Goal: Information Seeking & Learning: Learn about a topic

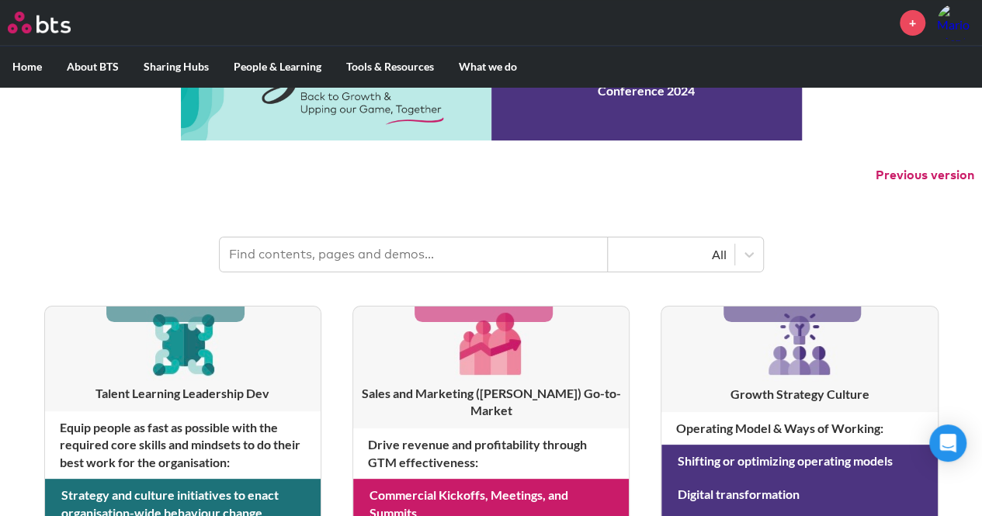
scroll to position [78, 0]
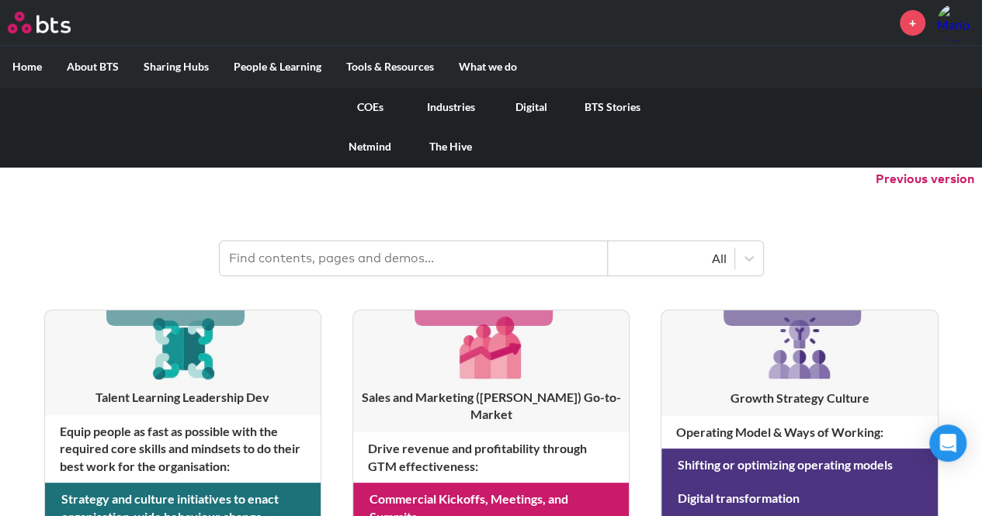
click at [526, 109] on link "Digital" at bounding box center [531, 107] width 81 height 40
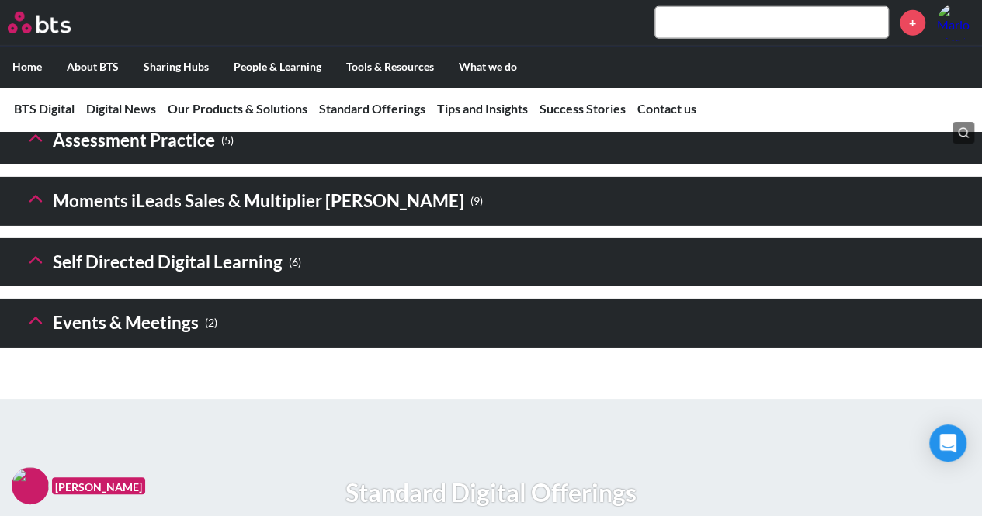
scroll to position [2329, 0]
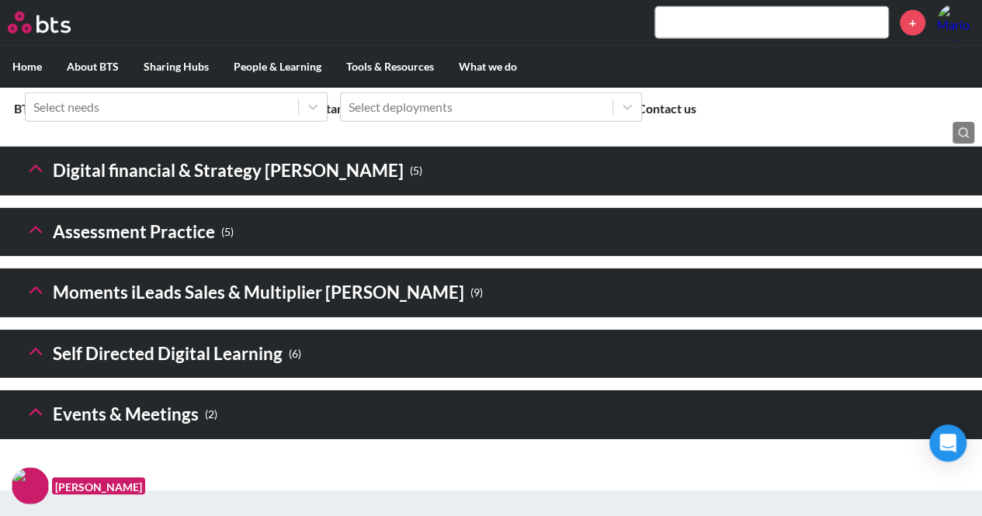
click at [38, 179] on icon at bounding box center [36, 169] width 22 height 22
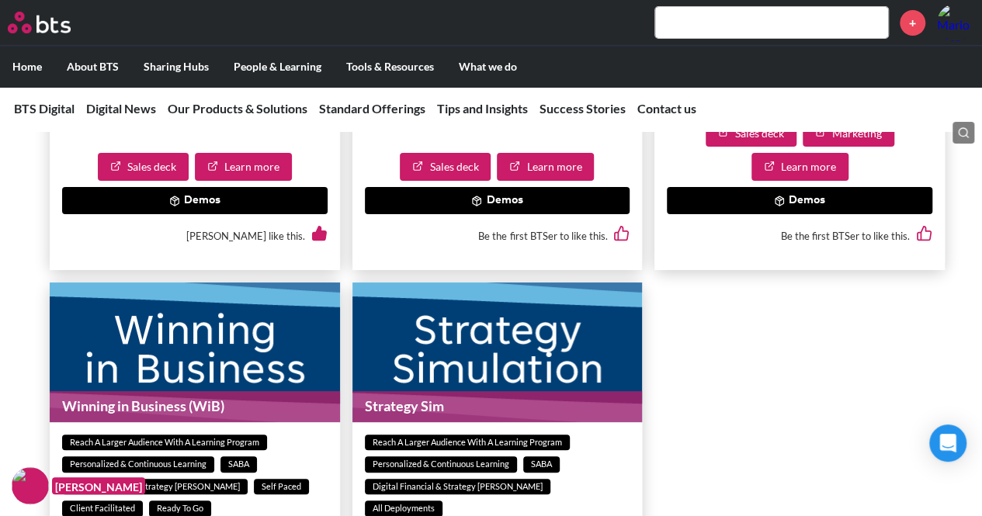
scroll to position [2795, 0]
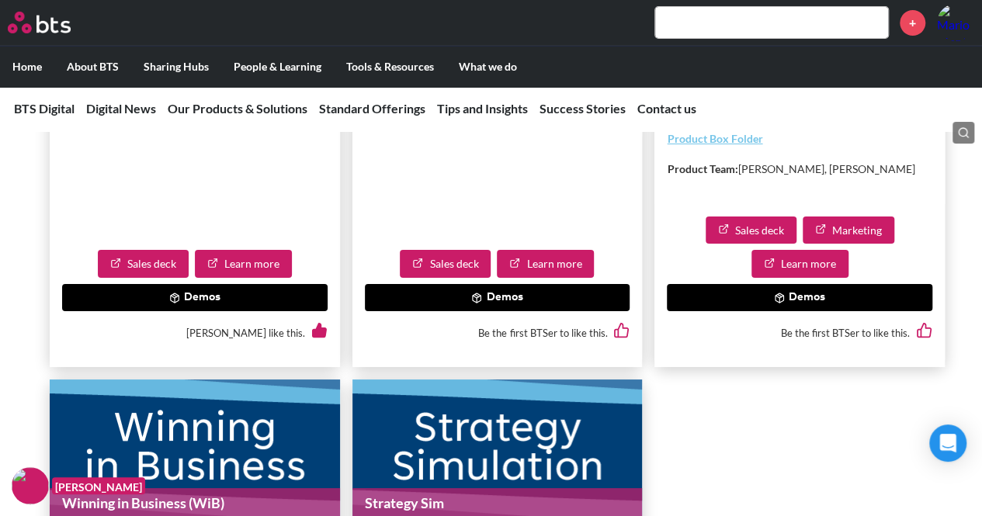
click at [818, 312] on button "Demos" at bounding box center [800, 298] width 266 height 28
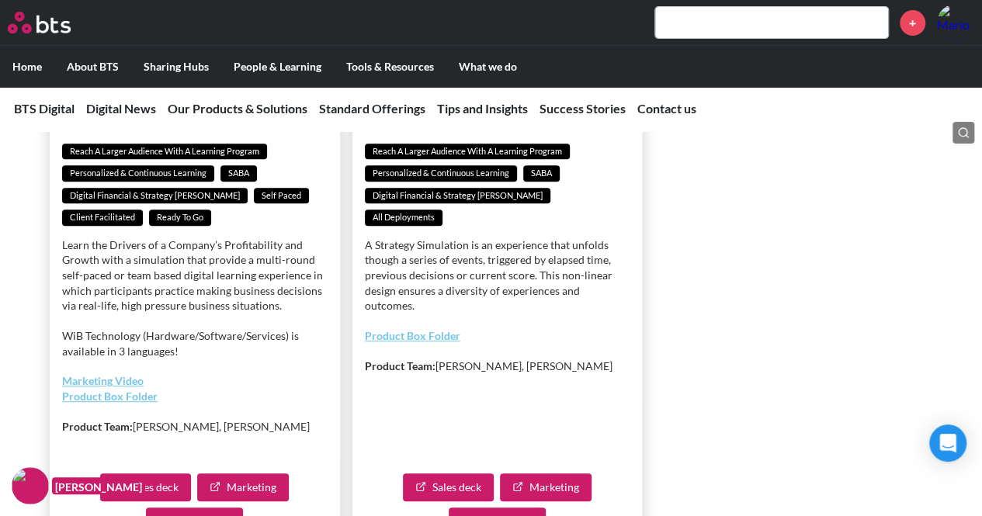
scroll to position [3338, 0]
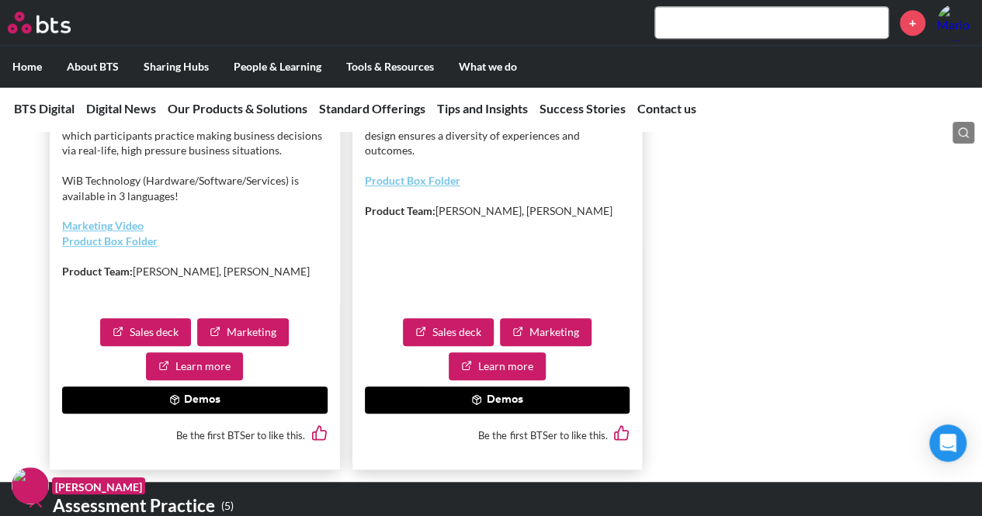
click at [199, 415] on button "Demos" at bounding box center [195, 401] width 266 height 28
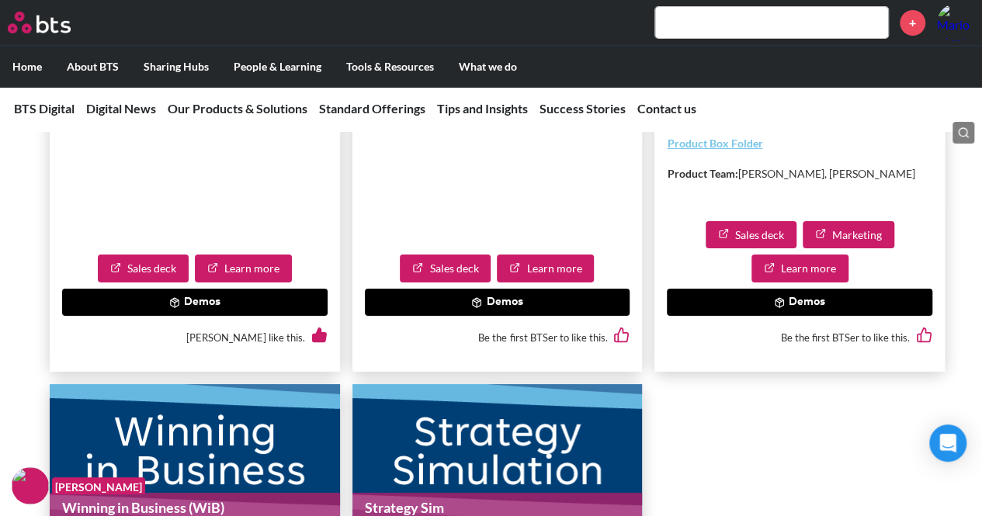
scroll to position [2795, 0]
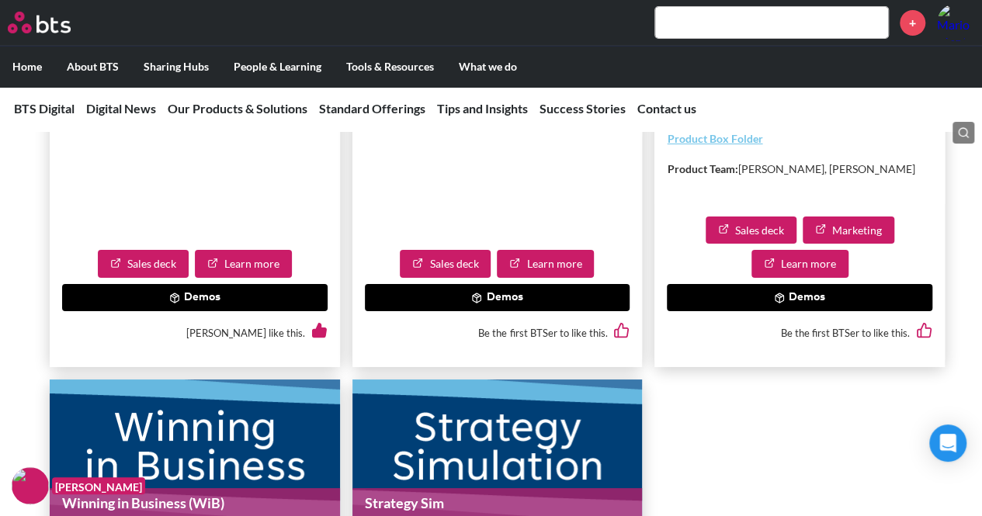
click at [827, 312] on button "Demos" at bounding box center [800, 298] width 266 height 28
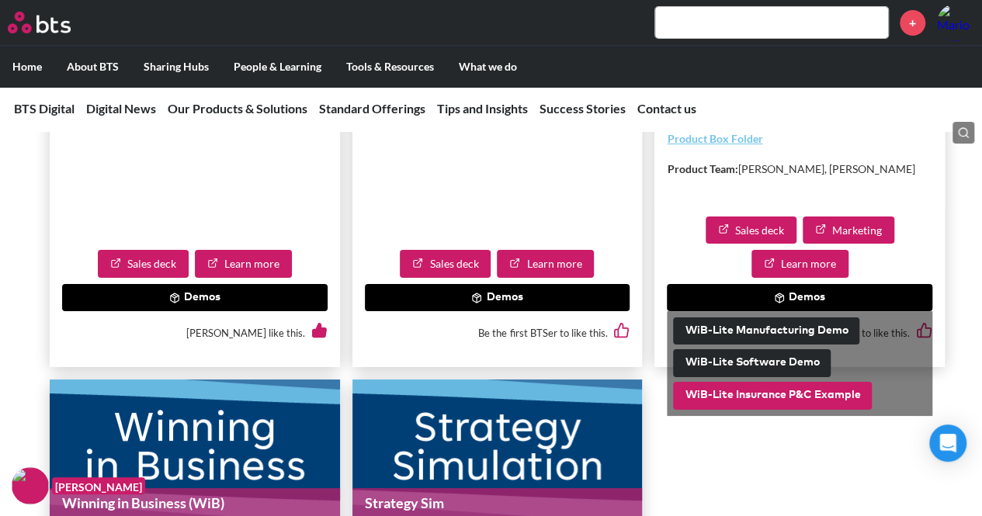
click at [784, 410] on button "WiB-Lite Insurance P&C Example" at bounding box center [772, 396] width 199 height 28
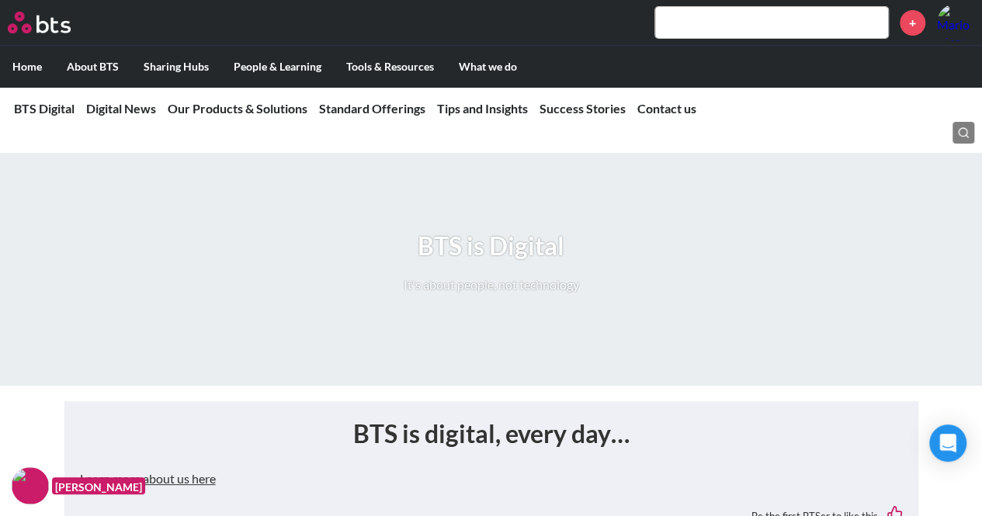
click at [683, 23] on input "text" at bounding box center [771, 22] width 233 height 31
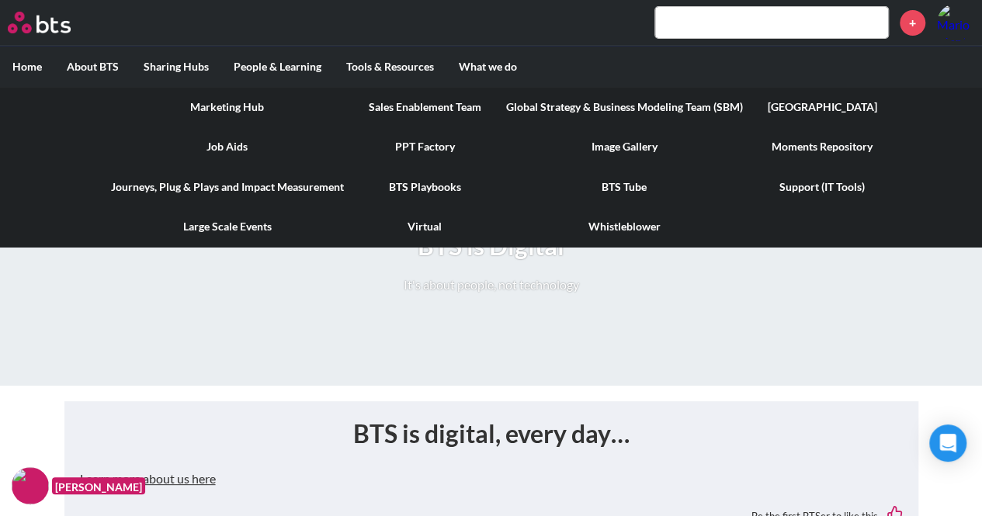
click at [800, 105] on link "[GEOGRAPHIC_DATA]" at bounding box center [822, 107] width 134 height 40
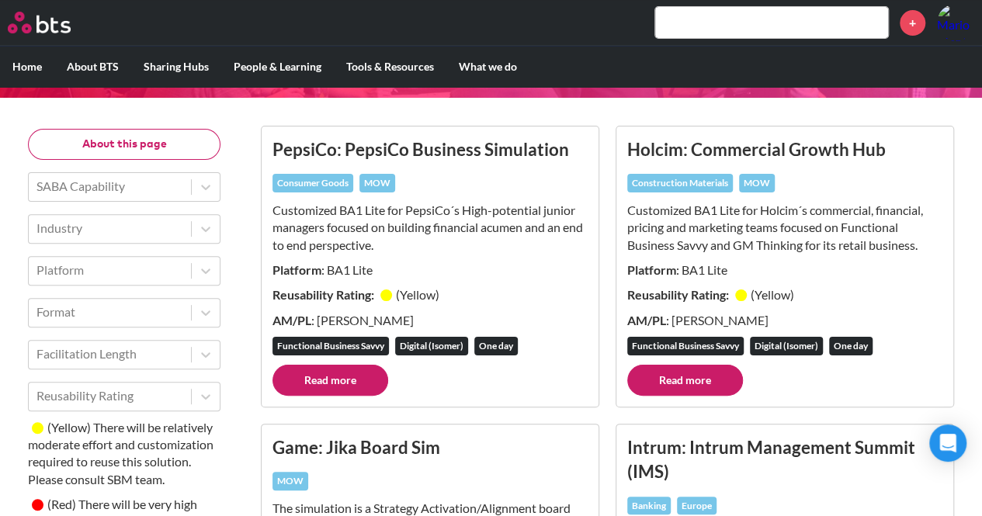
scroll to position [155, 0]
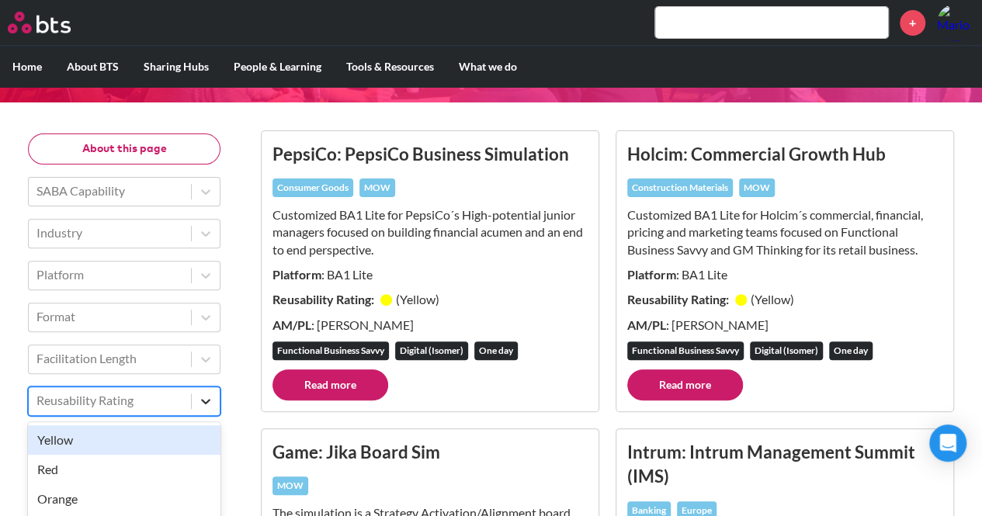
click at [203, 399] on icon at bounding box center [206, 402] width 16 height 16
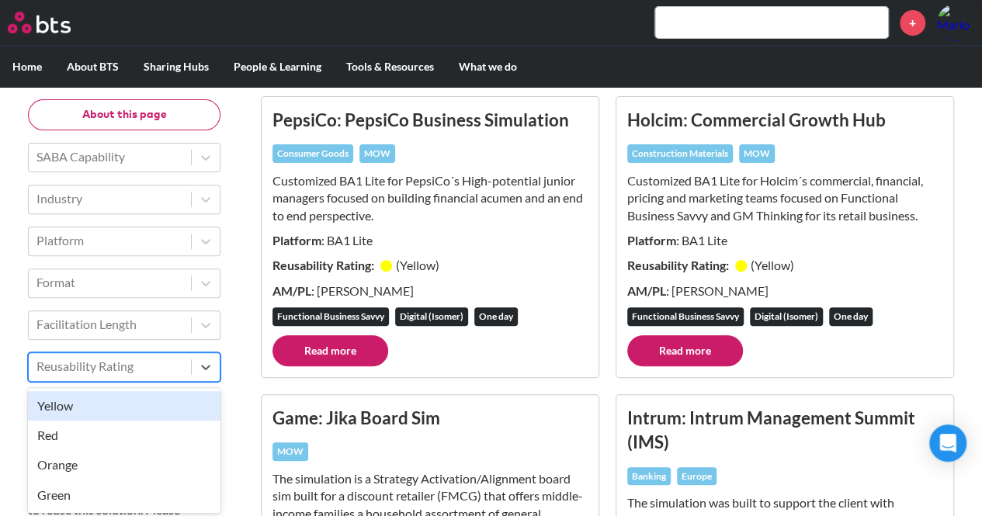
scroll to position [192, 0]
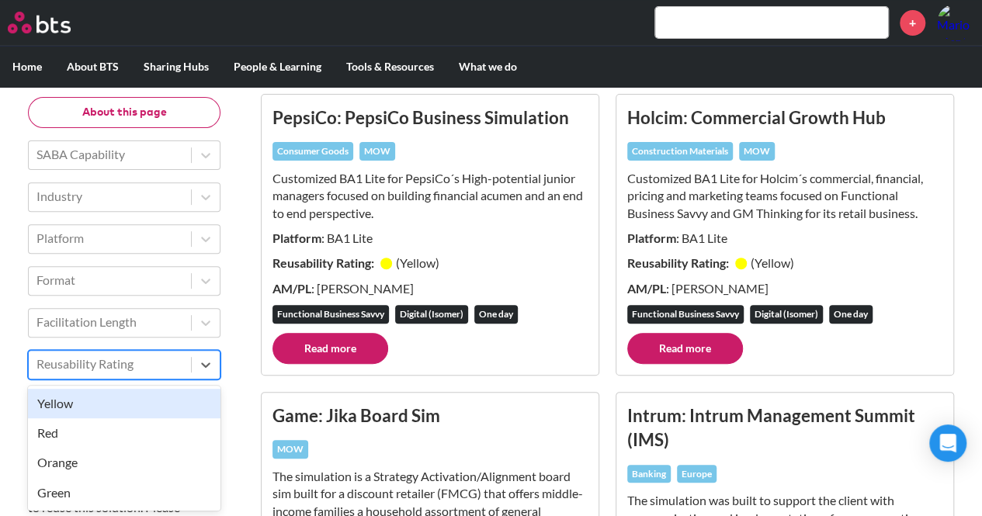
click at [132, 406] on div "Yellow" at bounding box center [124, 404] width 193 height 30
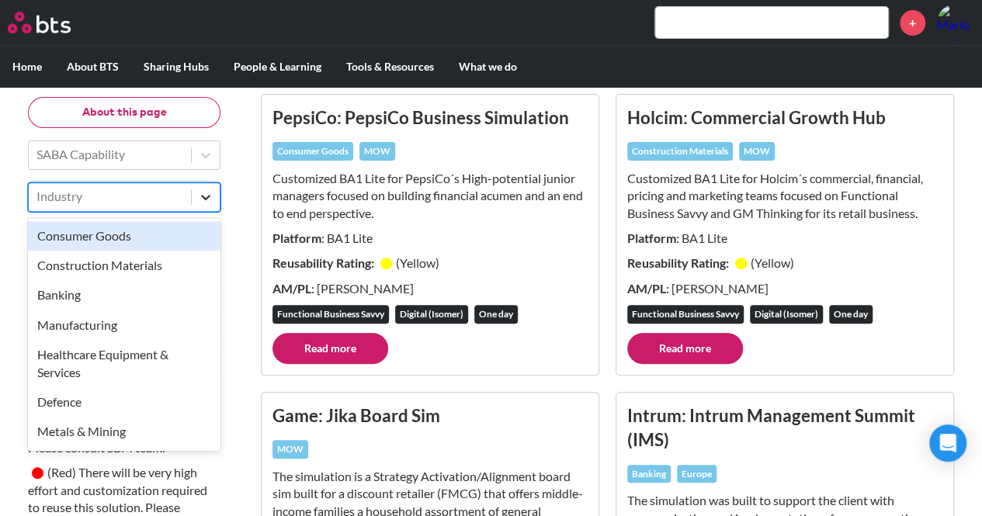
click at [207, 194] on icon at bounding box center [206, 197] width 16 height 16
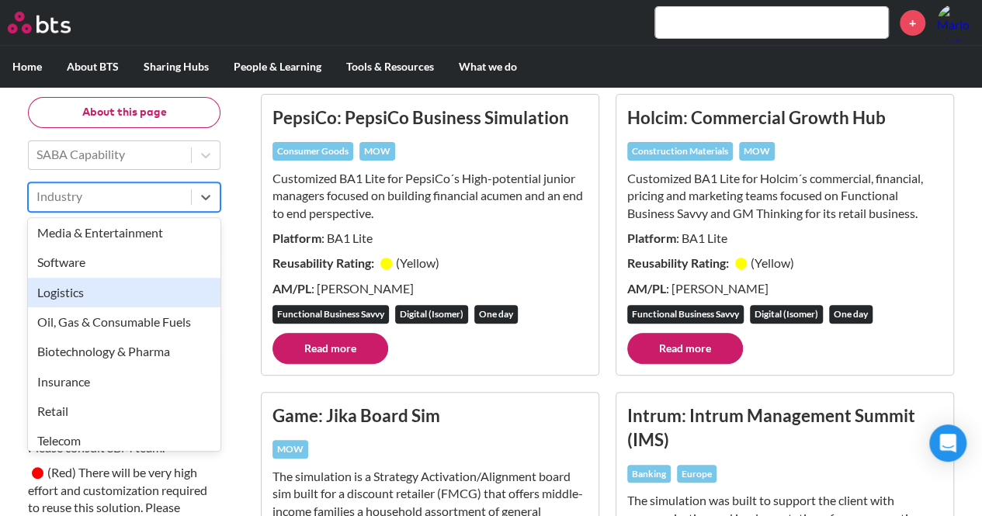
scroll to position [311, 0]
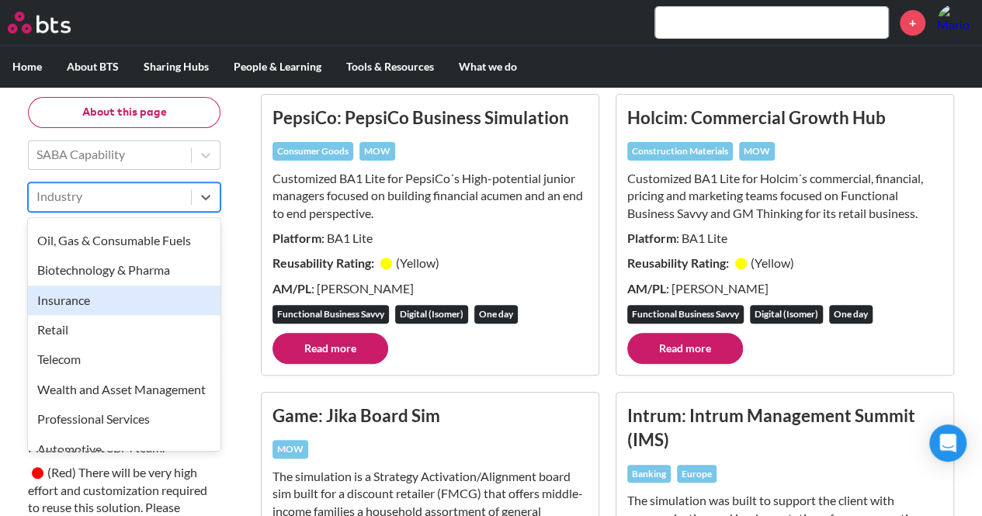
click at [117, 297] on div "Insurance" at bounding box center [124, 301] width 193 height 30
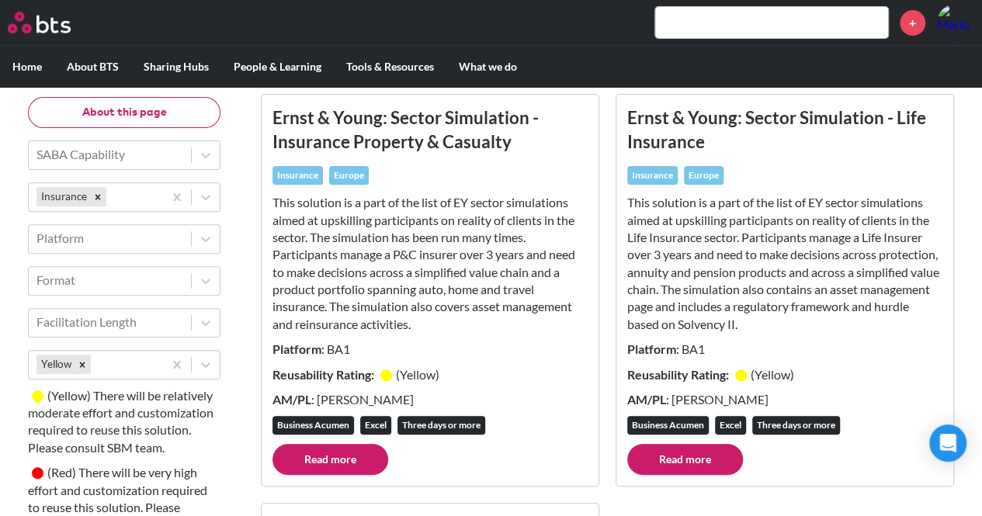
click at [702, 458] on link "Read more" at bounding box center [685, 459] width 116 height 31
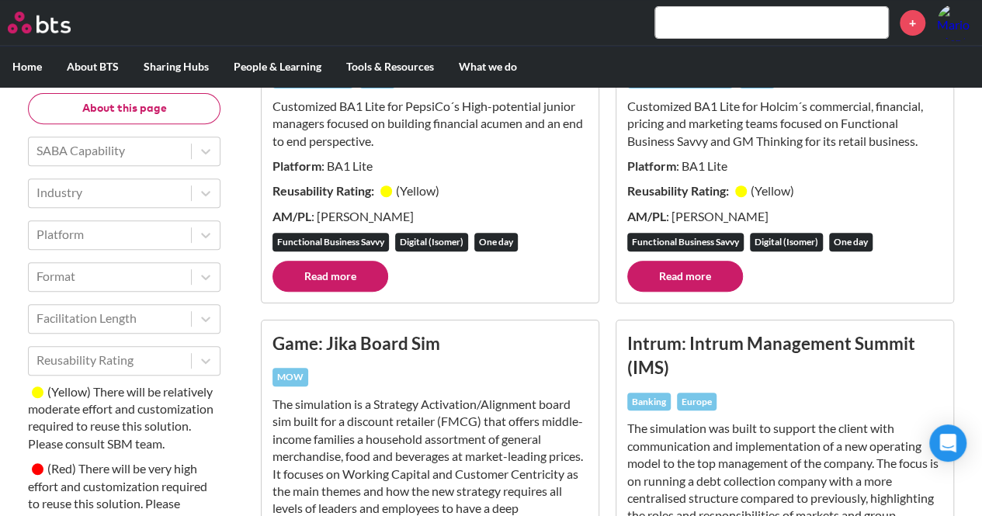
scroll to position [311, 0]
